Goal: Task Accomplishment & Management: Complete application form

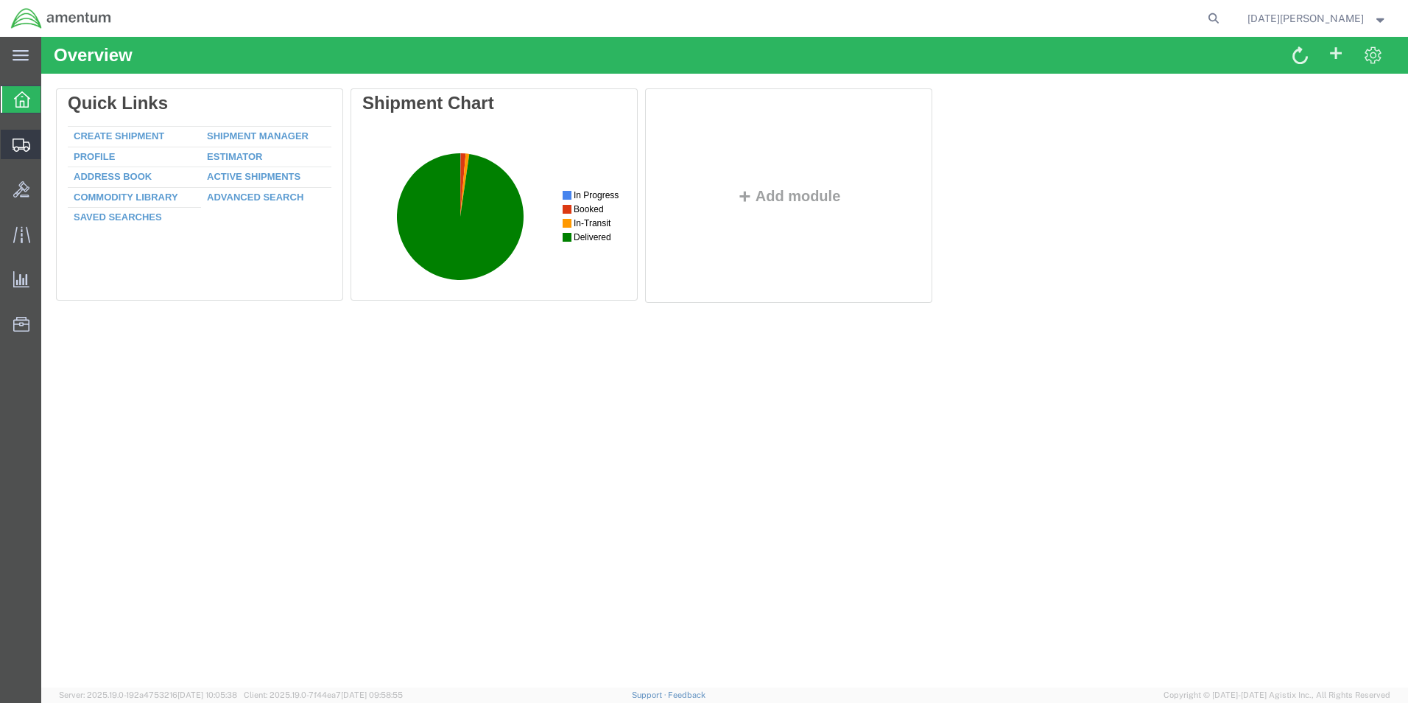
click at [0, 0] on span "Create from Template" at bounding box center [0, 0] width 0 height 0
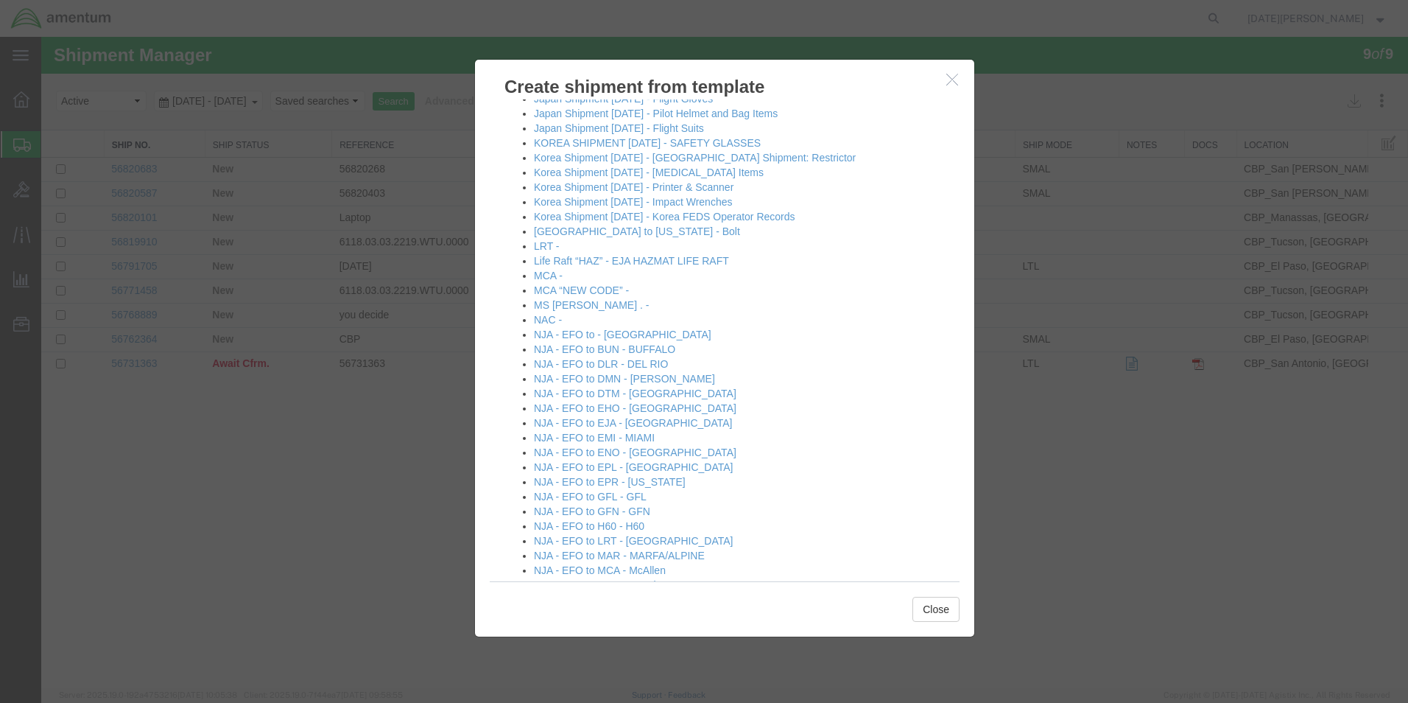
scroll to position [589, 0]
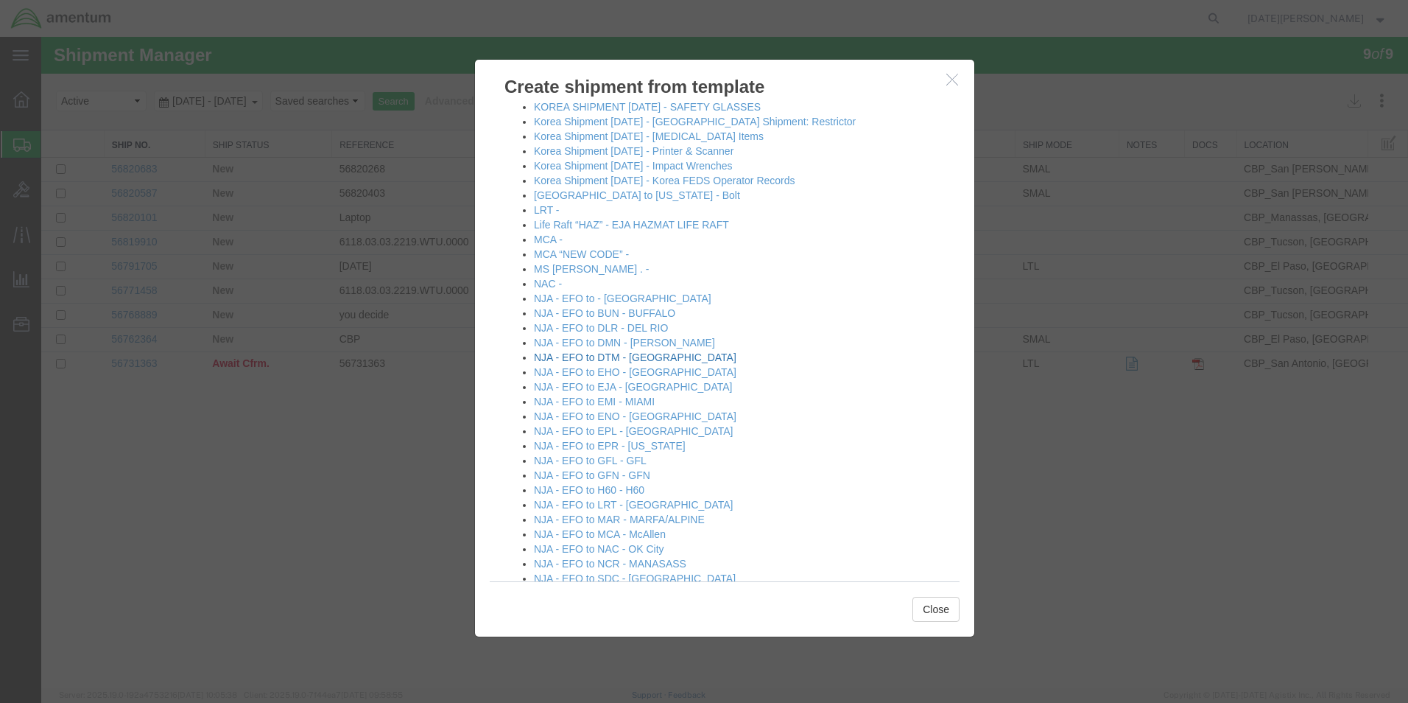
click at [650, 354] on link "NJA - EFO to DTM - [GEOGRAPHIC_DATA]" at bounding box center [635, 357] width 203 height 12
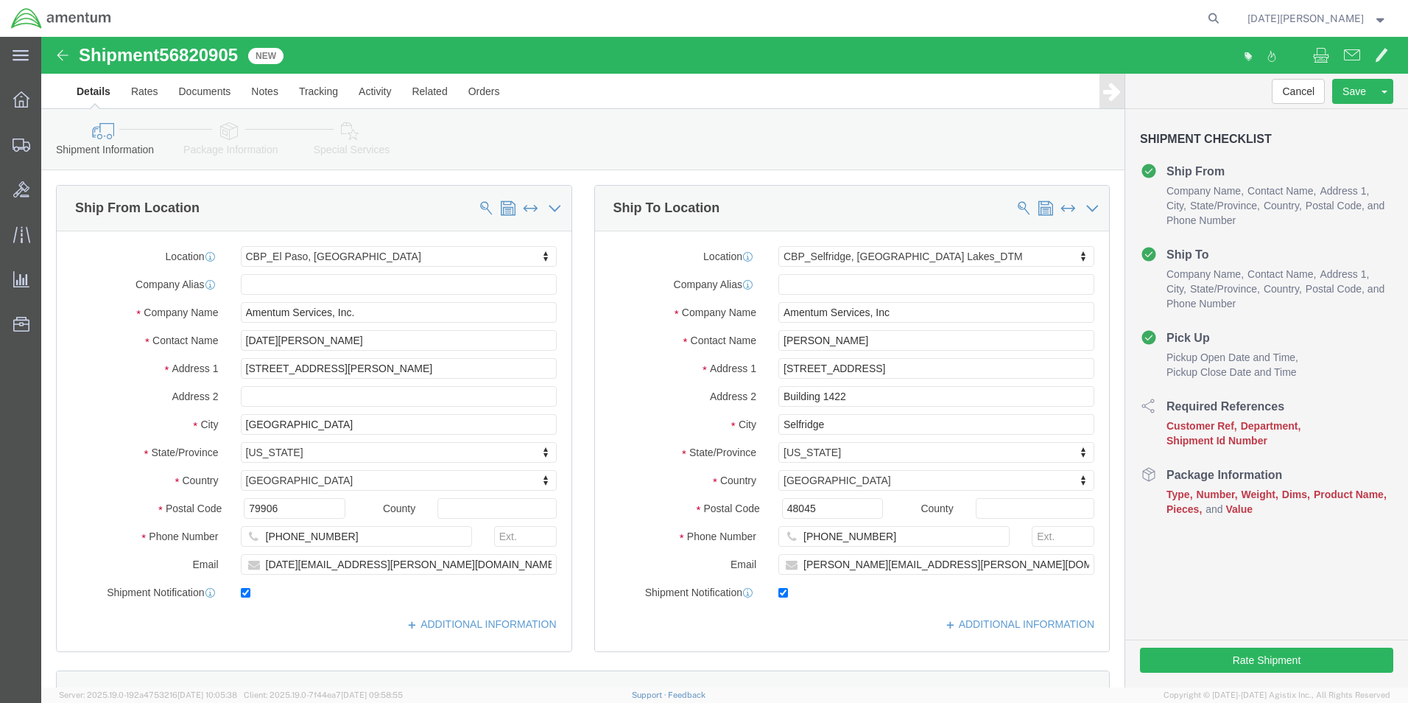
select select "49939"
select select "49921"
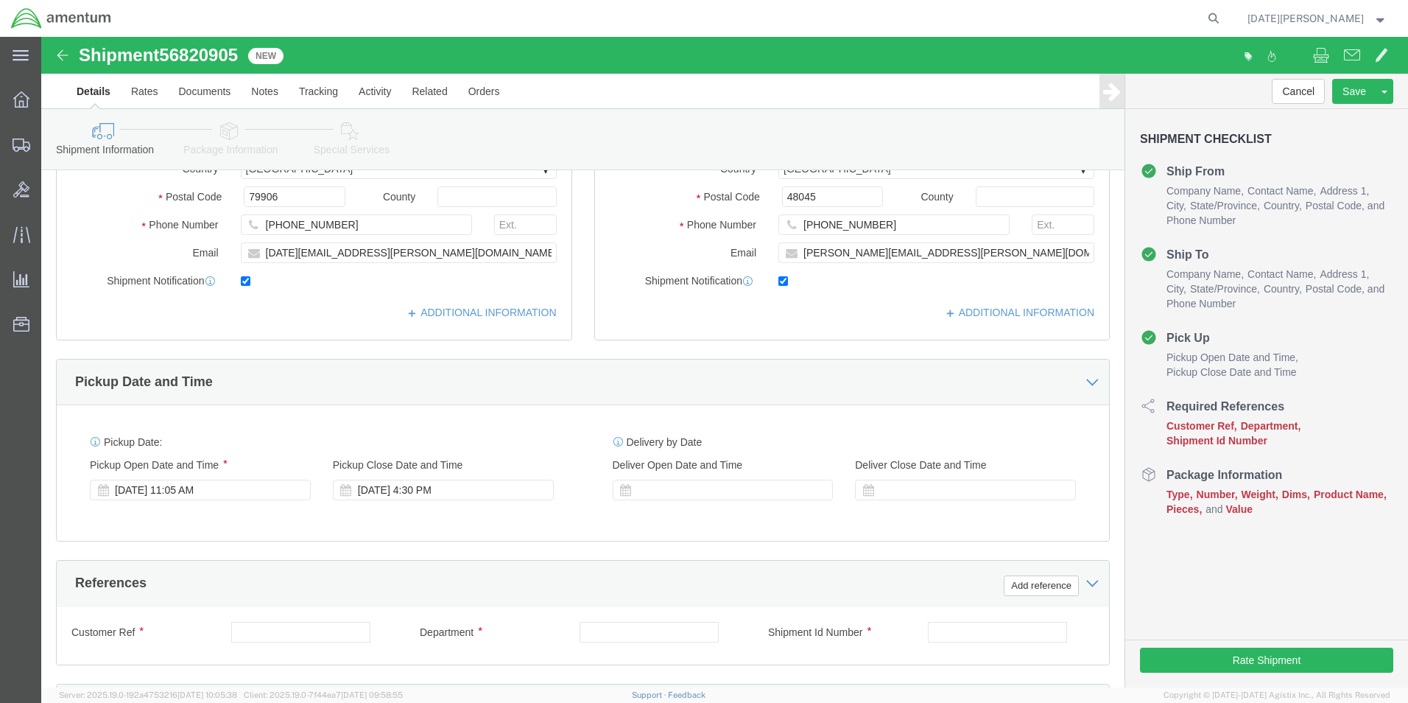
scroll to position [516, 0]
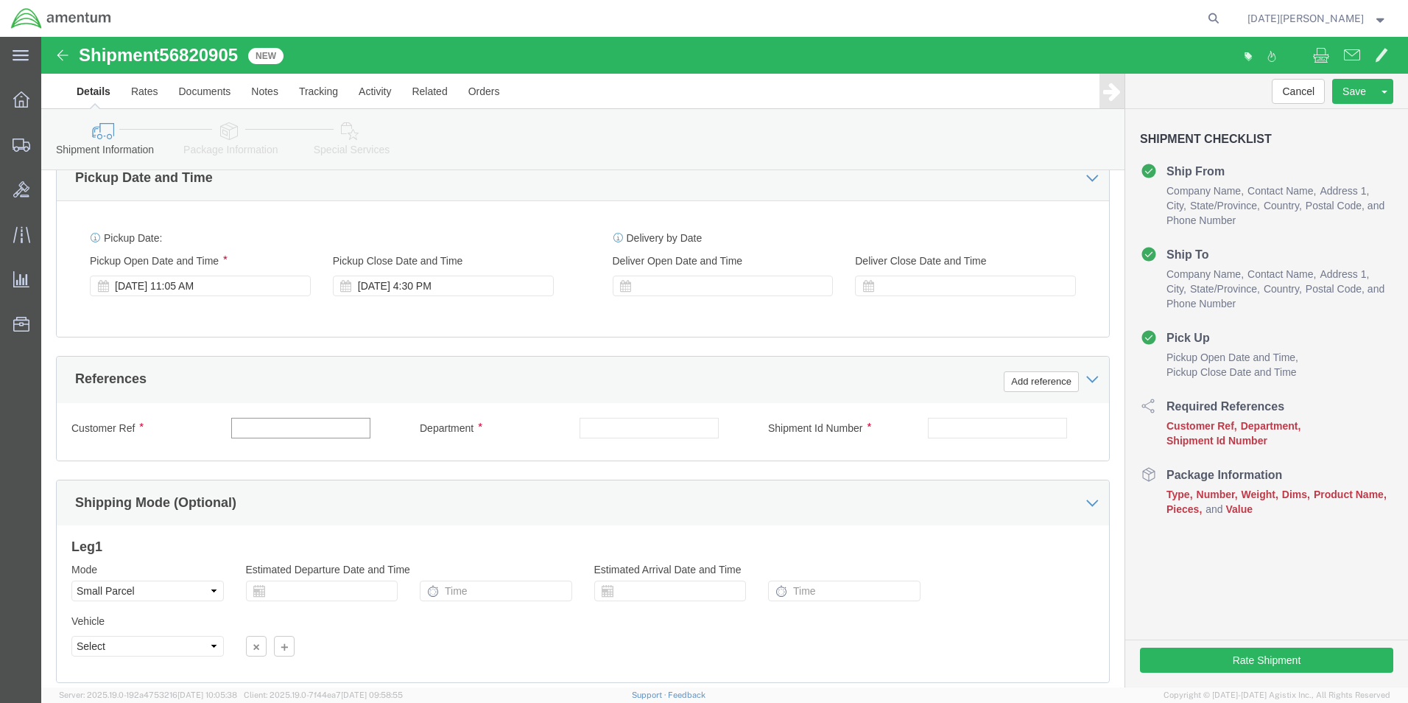
click input "text"
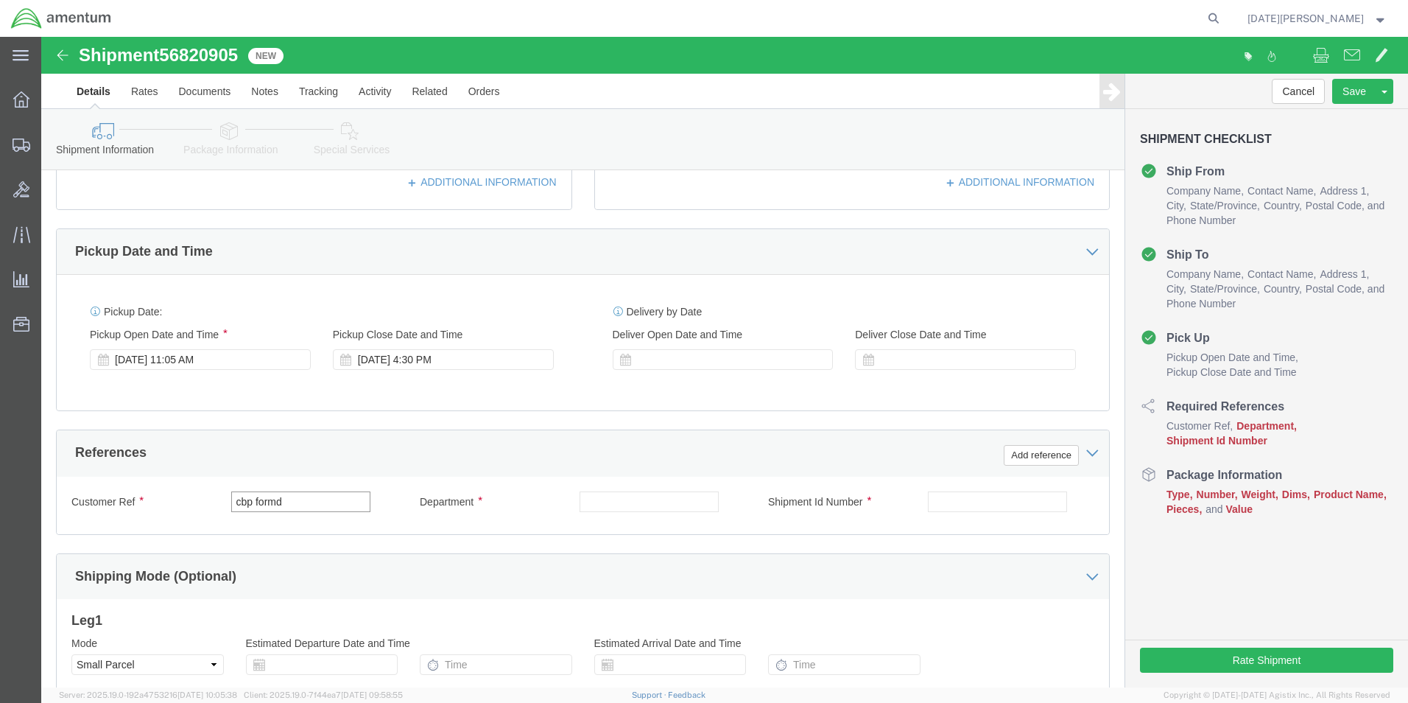
click input "cbp formd"
type input "cbp forms"
click input "CBPO"
type input "CBP"
type input "CBP FORMS"
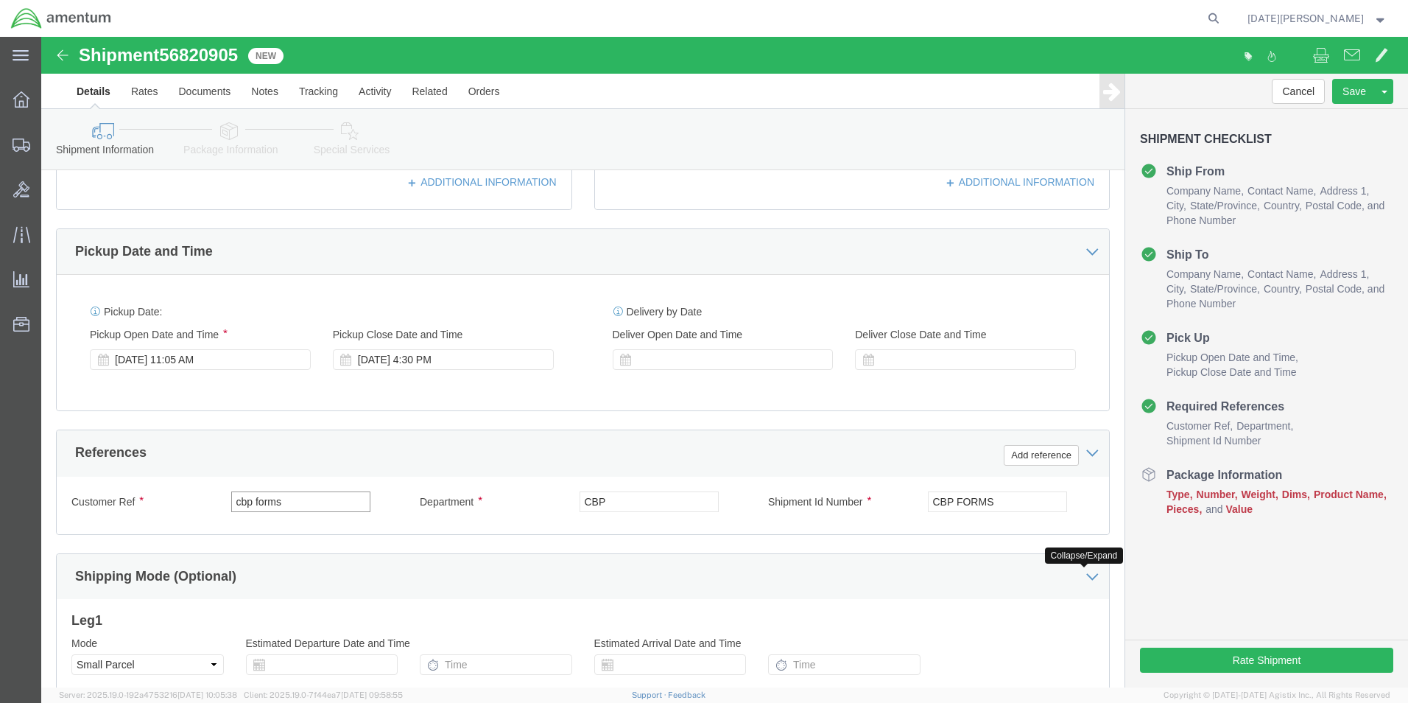
drag, startPoint x: 233, startPoint y: 463, endPoint x: 102, endPoint y: 463, distance: 130.4
click div "Customer Ref cbp forms"
type input "CBP FORMS"
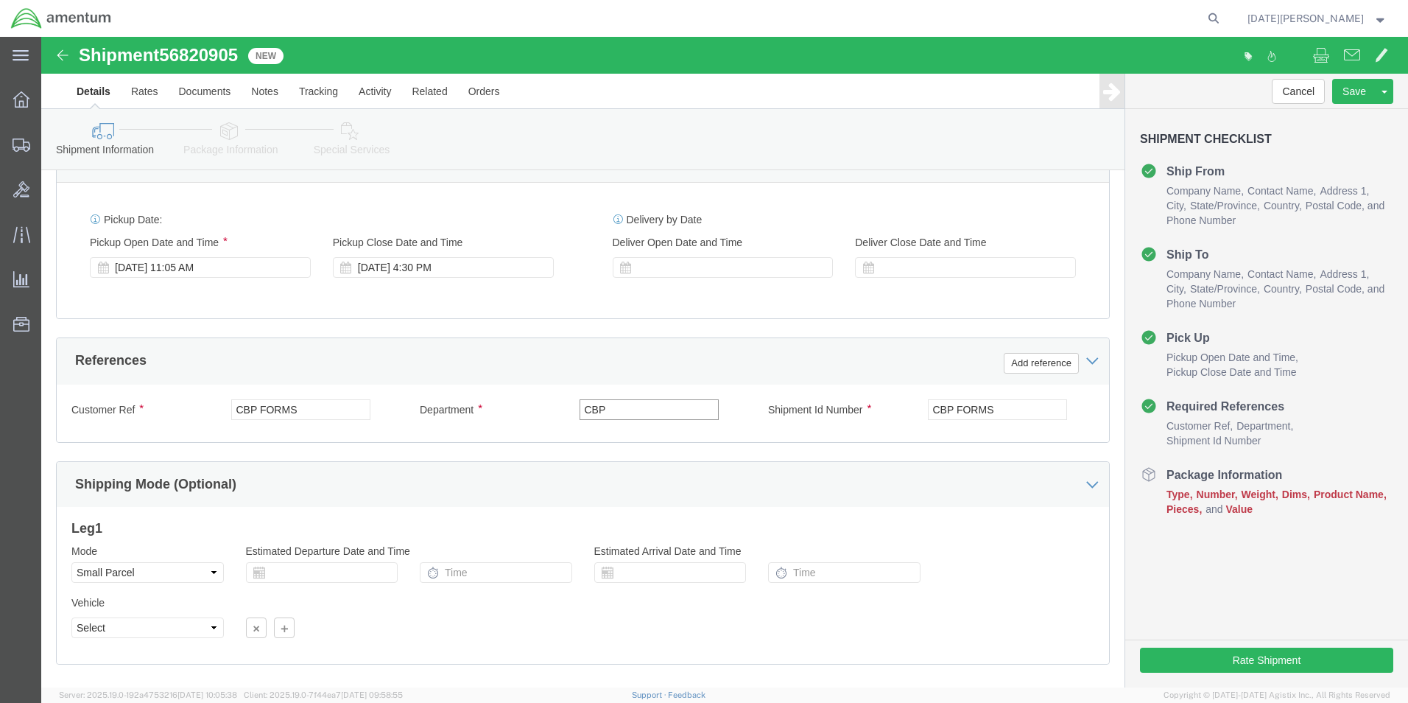
scroll to position [614, 0]
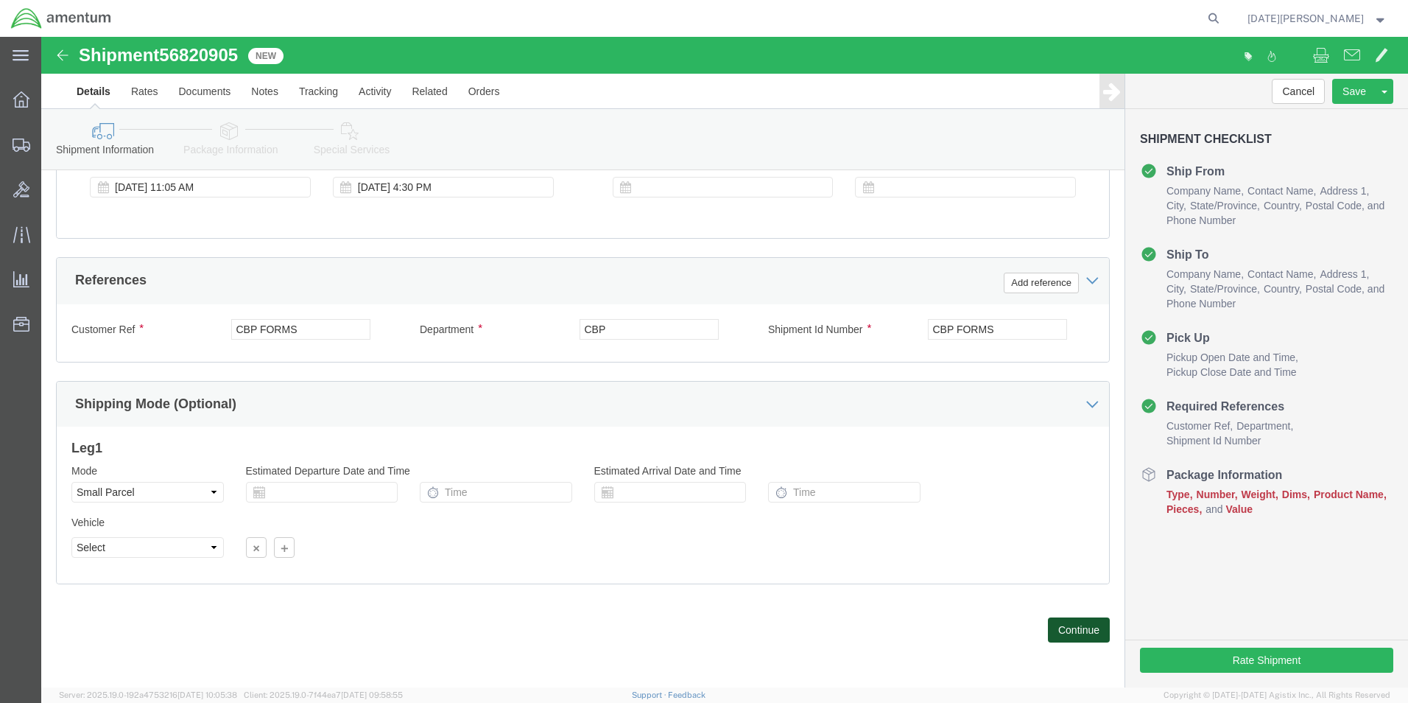
click button "Continue"
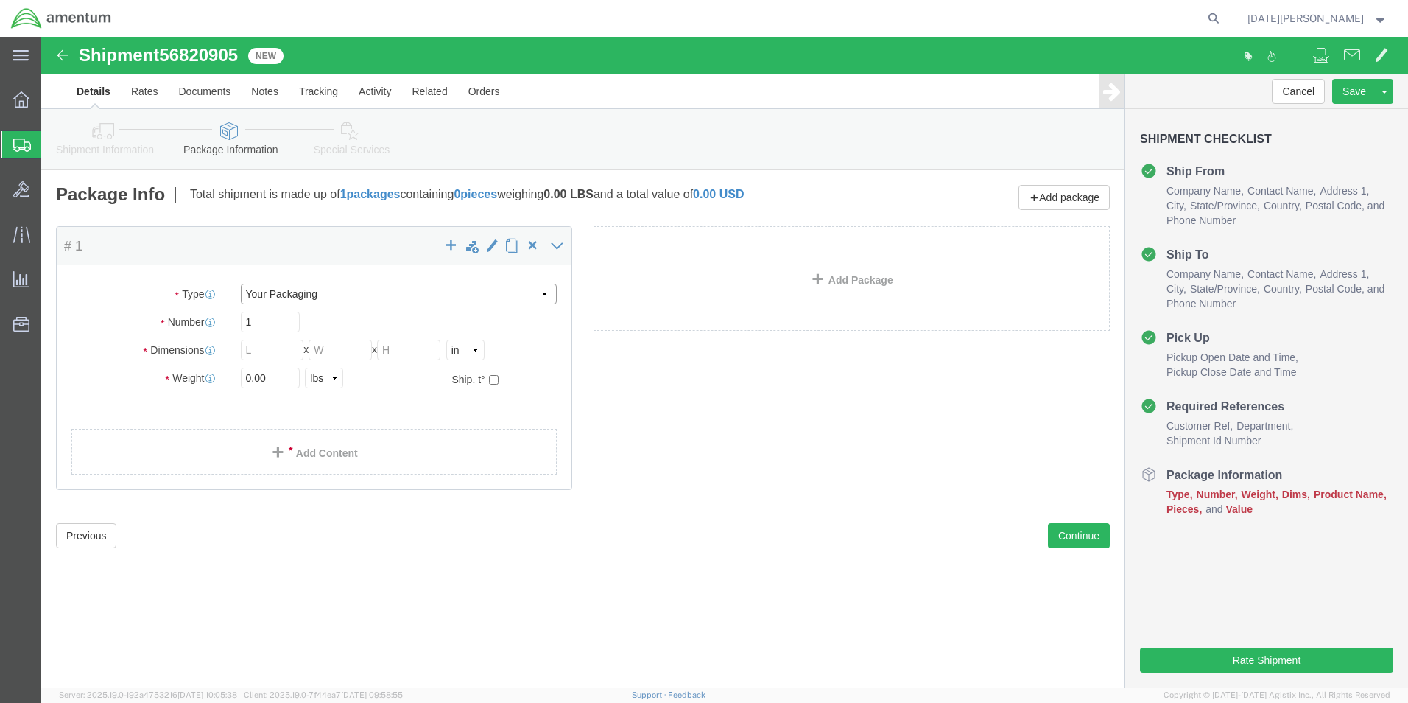
click select "Select Bale(s) Basket(s) Bolt(s) Bottle(s) Buckets Bulk Bundle(s) Can(s) Cardbo…"
select select "SBX"
click select "Select Bale(s) Basket(s) Bolt(s) Bottle(s) Buckets Bulk Bundle(s) Can(s) Cardbo…"
type input "12.25"
type input "11.00"
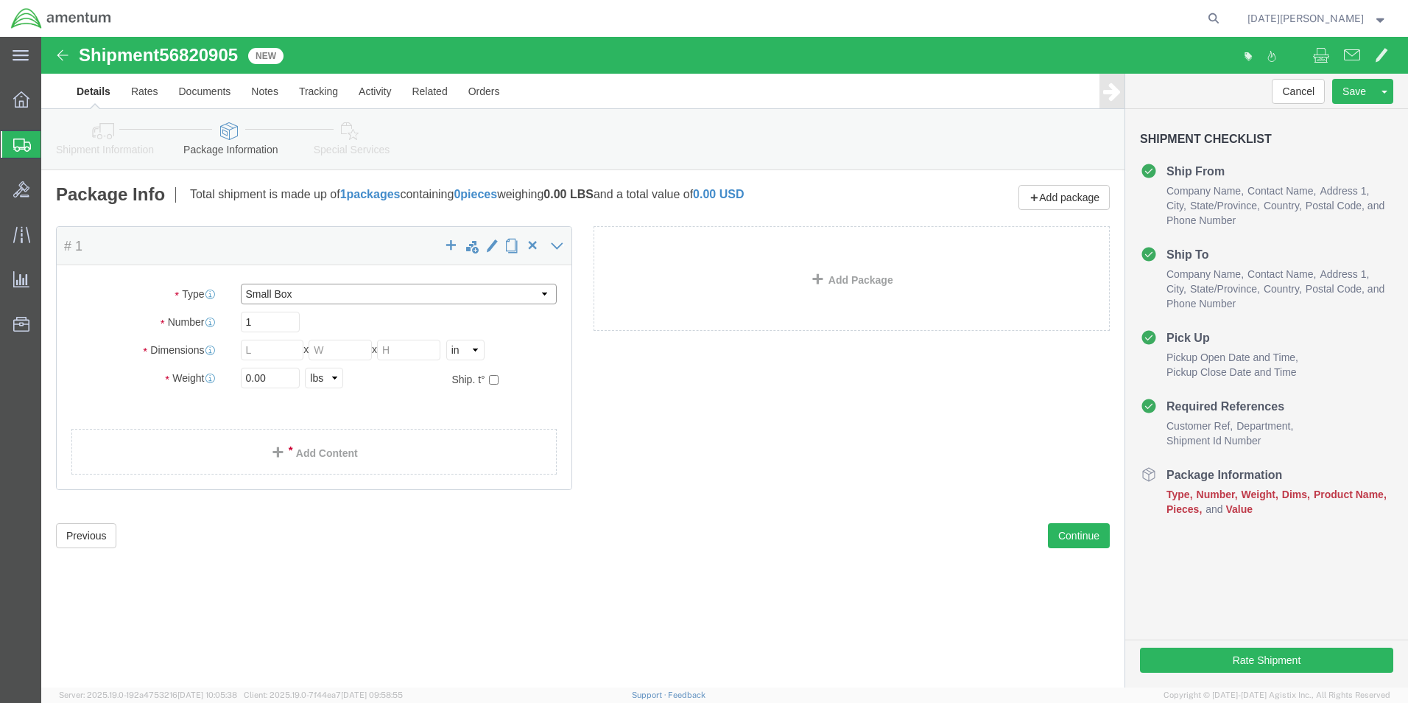
type input "1.50"
drag, startPoint x: 247, startPoint y: 343, endPoint x: 158, endPoint y: 343, distance: 89.9
click div "Weight 0.00 Select kgs lbs Ship. t°"
type input "4.60"
click link "Add Content"
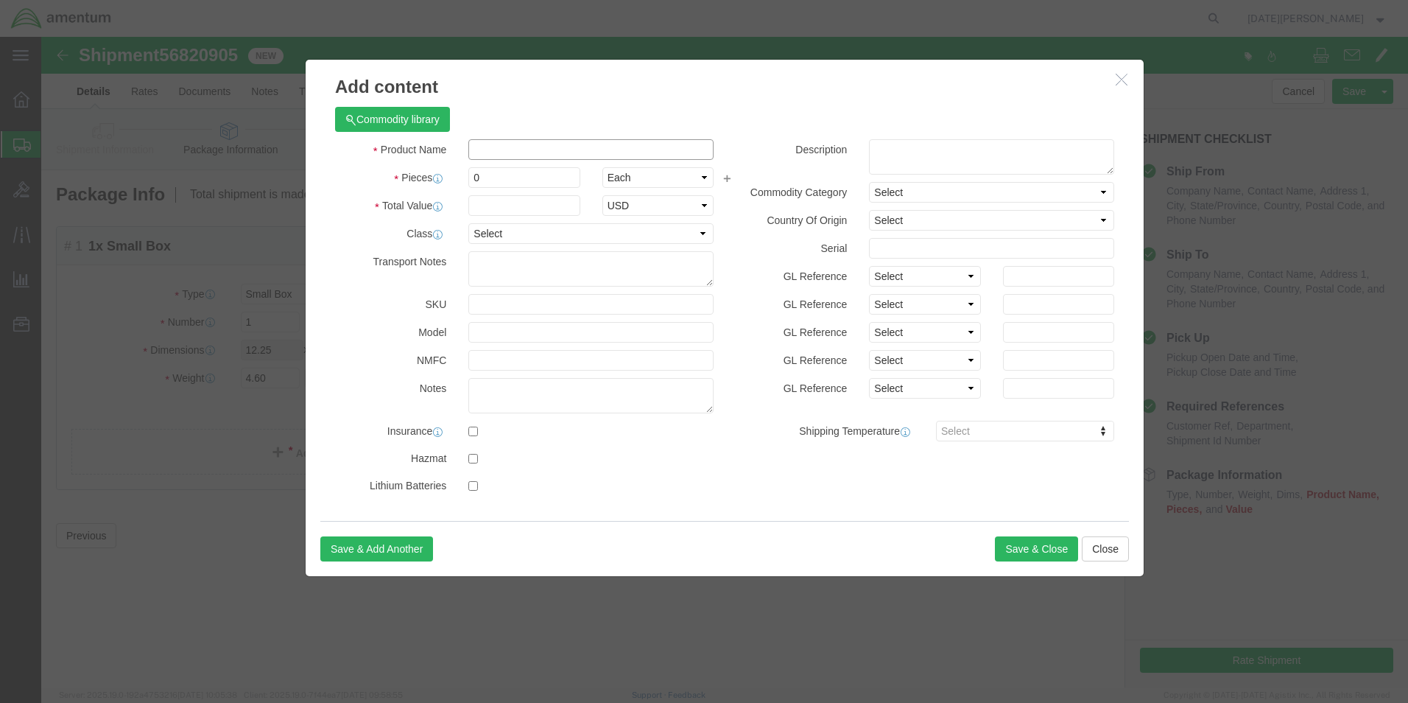
click input "text"
type input "CBP FORMS"
type input "4"
type input "50"
select select "USD"
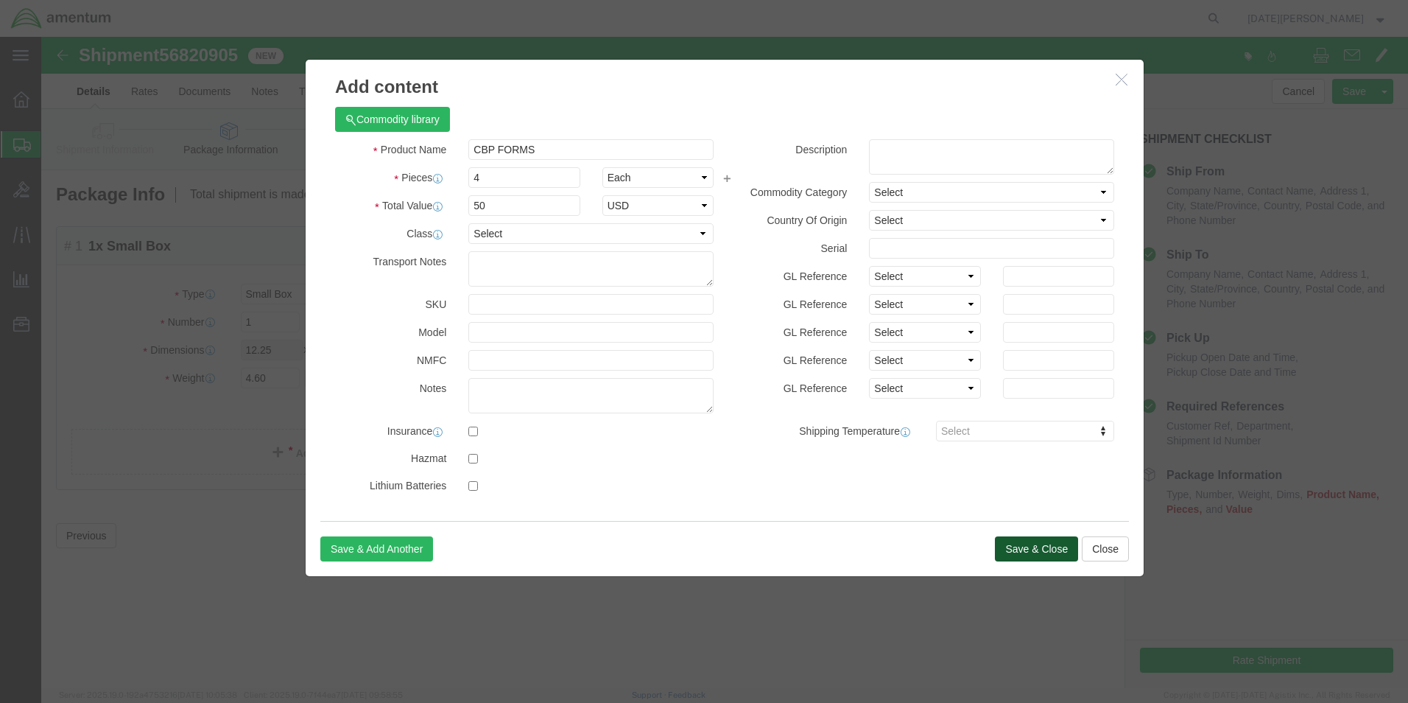
click button "Save & Close"
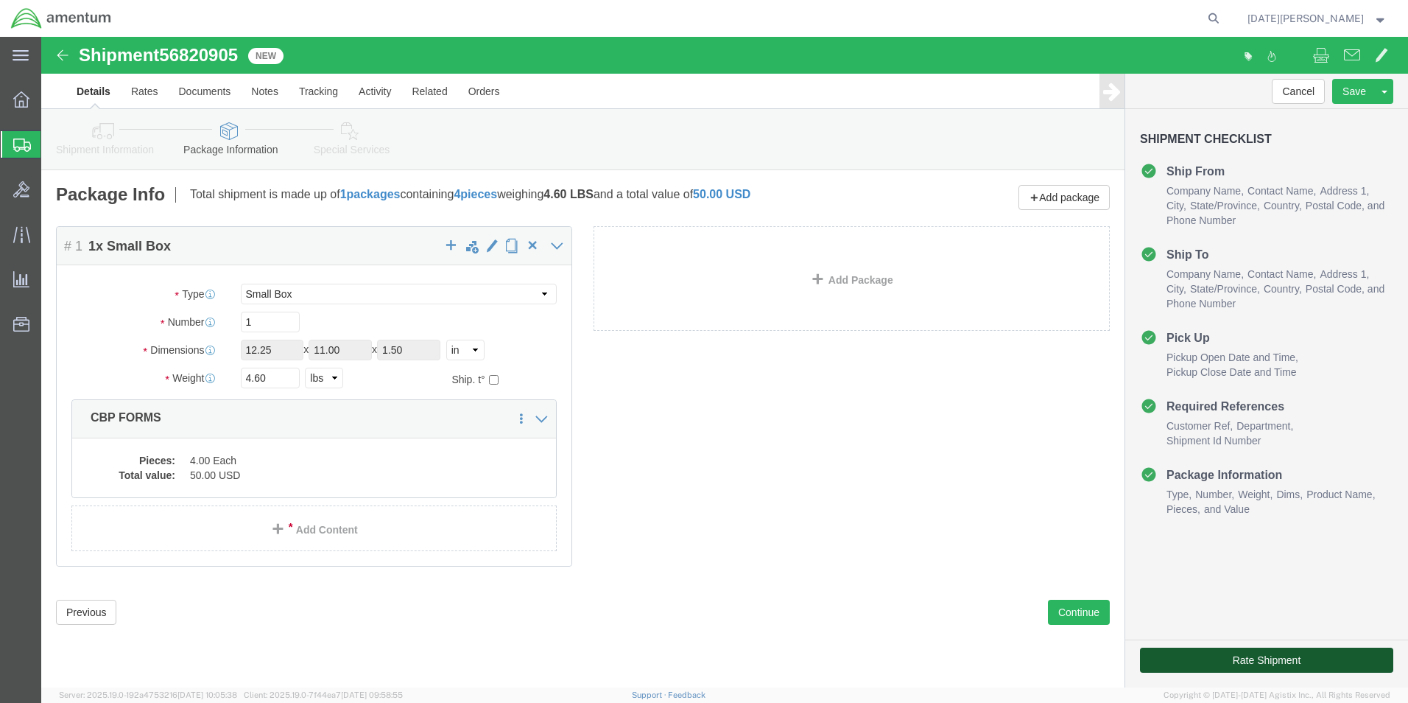
click button "Rate Shipment"
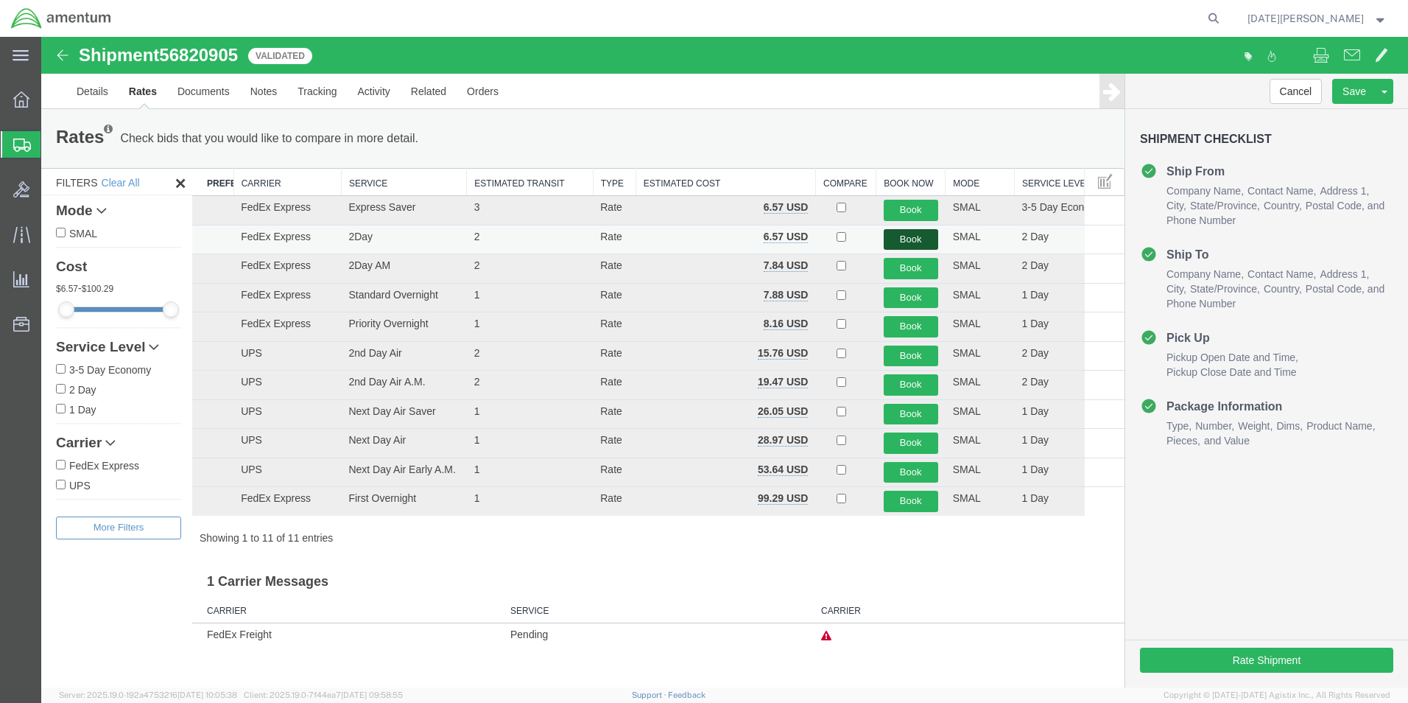
click at [925, 237] on button "Book" at bounding box center [911, 239] width 55 height 21
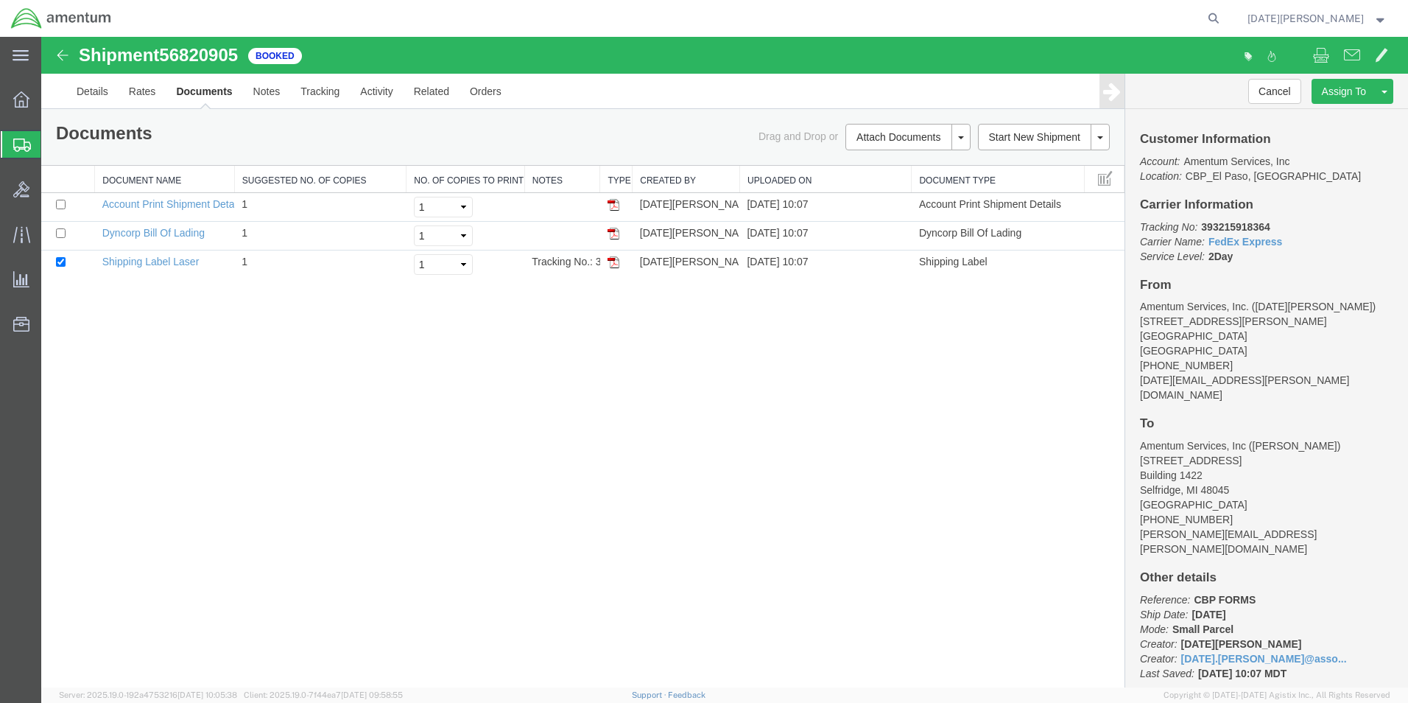
drag, startPoint x: 893, startPoint y: 303, endPoint x: 789, endPoint y: 294, distance: 104.3
click at [893, 303] on div "Shipment 56820905 3 of 3 Booked Details Rates Documents Notes Tracking Activity…" at bounding box center [724, 362] width 1367 height 650
click at [618, 261] on img at bounding box center [614, 262] width 12 height 12
